Goal: Task Accomplishment & Management: Manage account settings

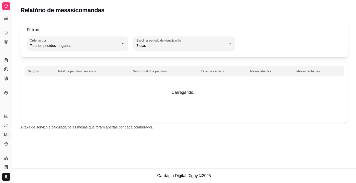
select select "TOTAL_OF_ORDERS"
select select "7"
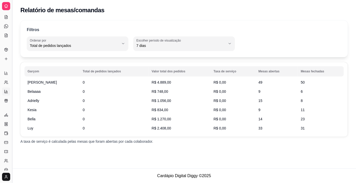
click at [10, 56] on button "Toggle Sidebar" at bounding box center [12, 91] width 4 height 183
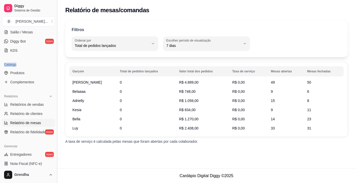
scroll to position [92, 0]
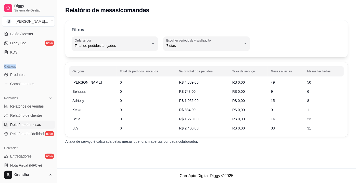
click at [10, 56] on div "Loja aberta Plano Essencial + Mesas até 04/09 Acesso Rápido Dashboard Dia a dia…" at bounding box center [28, 98] width 57 height 138
click at [22, 36] on link "Salão / Mesas" at bounding box center [28, 34] width 53 height 8
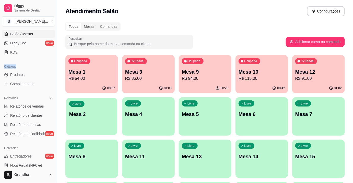
click at [98, 113] on p "Mesa 2" at bounding box center [91, 114] width 45 height 7
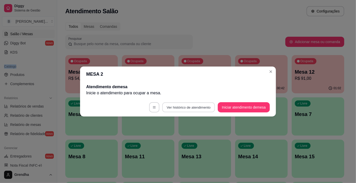
click at [181, 106] on button "Ver histórico de atendimento" at bounding box center [188, 108] width 53 height 10
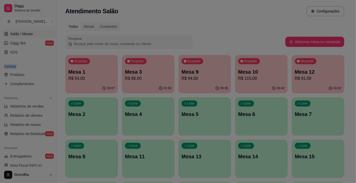
select select "7"
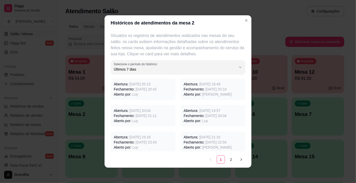
click at [129, 86] on span "[DATE] 20:13" at bounding box center [139, 84] width 21 height 4
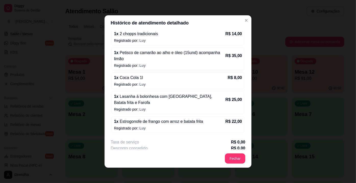
scroll to position [58, 0]
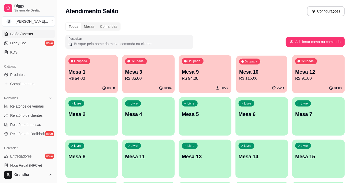
click at [252, 79] on p "R$ 115,00" at bounding box center [261, 79] width 45 height 6
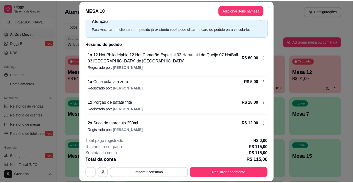
scroll to position [21, 0]
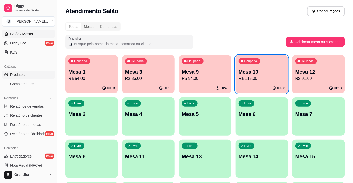
click at [24, 74] on span "Produtos" at bounding box center [17, 74] width 14 height 5
